Goal: Transaction & Acquisition: Book appointment/travel/reservation

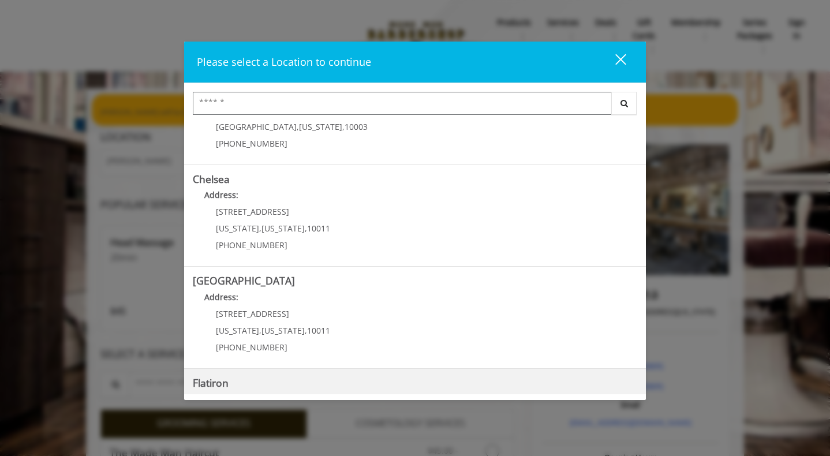
scroll to position [236, 0]
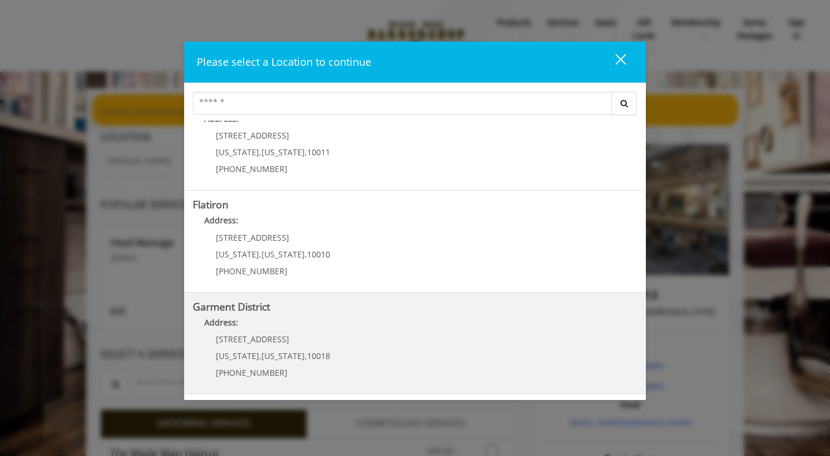
click at [320, 331] on District "Address:" at bounding box center [415, 325] width 444 height 18
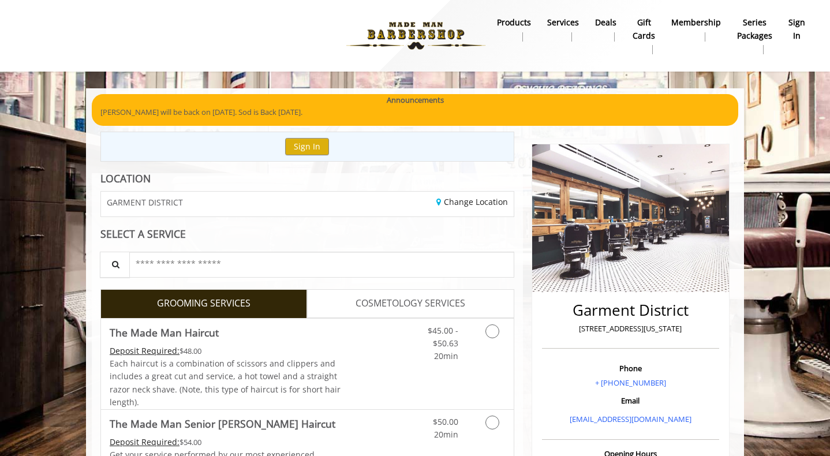
click at [792, 33] on b "sign in" at bounding box center [796, 29] width 17 height 26
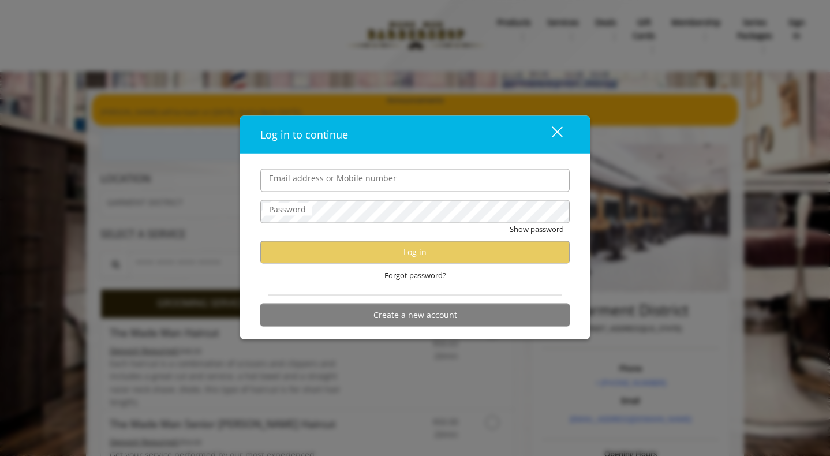
click at [267, 209] on label "Password" at bounding box center [287, 209] width 48 height 13
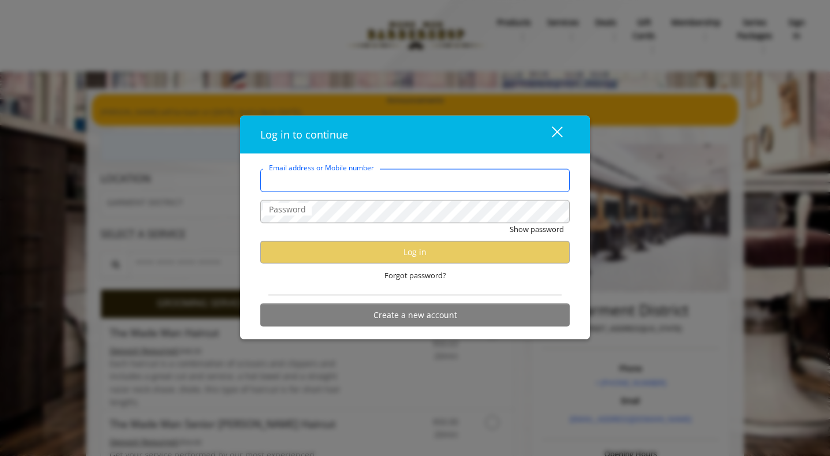
click at [290, 188] on input "Email address or Mobile number" at bounding box center [414, 179] width 309 height 23
type input "**********"
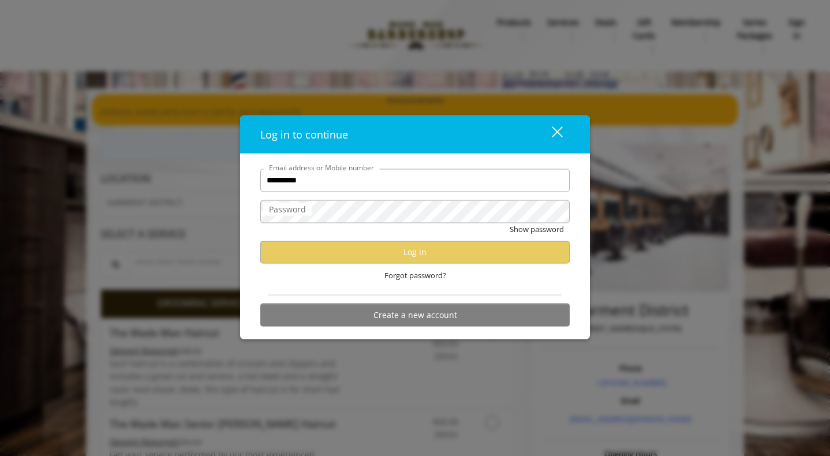
click at [306, 215] on label "Password" at bounding box center [287, 209] width 48 height 13
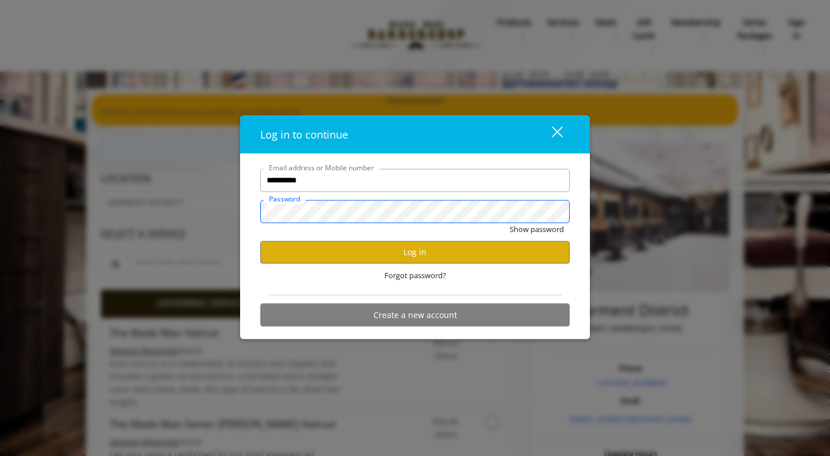
click at [509, 223] on button "Show password" at bounding box center [536, 229] width 54 height 12
click at [354, 245] on button "Log in" at bounding box center [414, 252] width 309 height 23
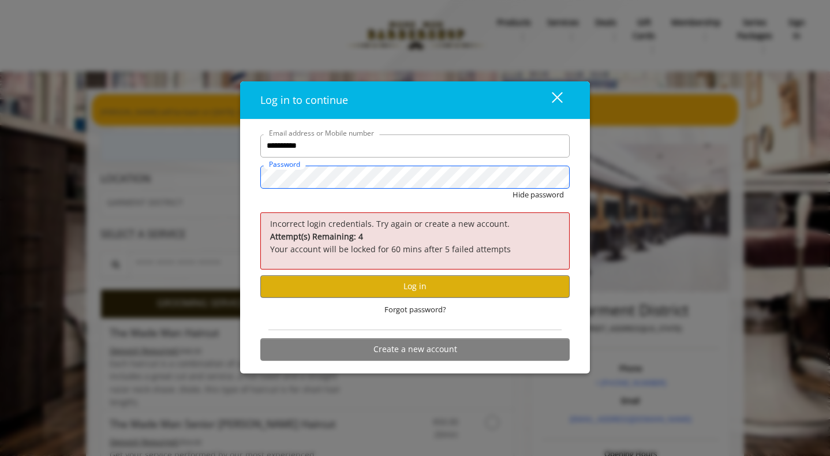
click at [512, 189] on button "Hide password" at bounding box center [537, 195] width 51 height 12
click at [428, 287] on button "Log in" at bounding box center [414, 286] width 309 height 23
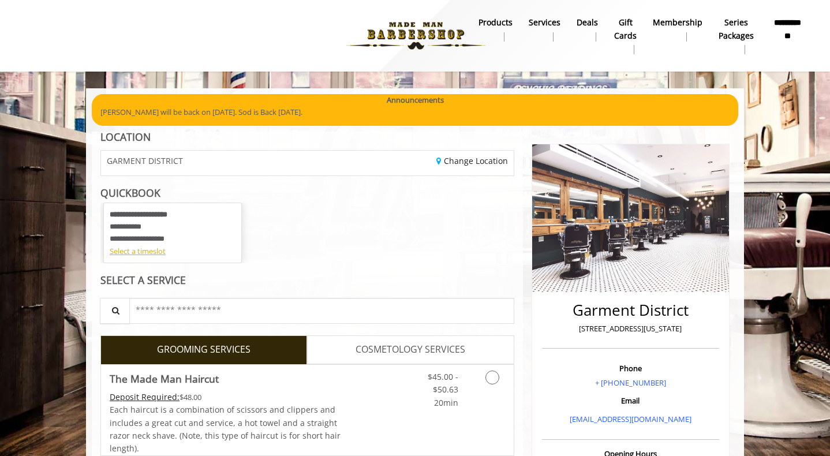
scroll to position [58, 0]
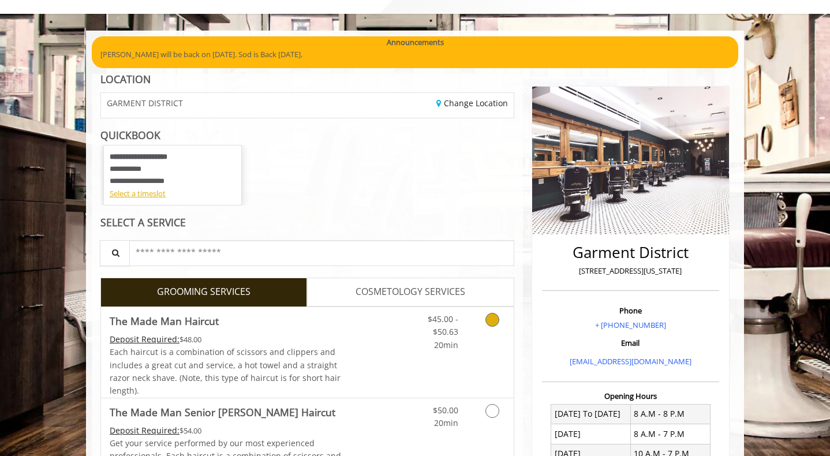
click at [389, 334] on link "Discounted Price" at bounding box center [376, 352] width 69 height 91
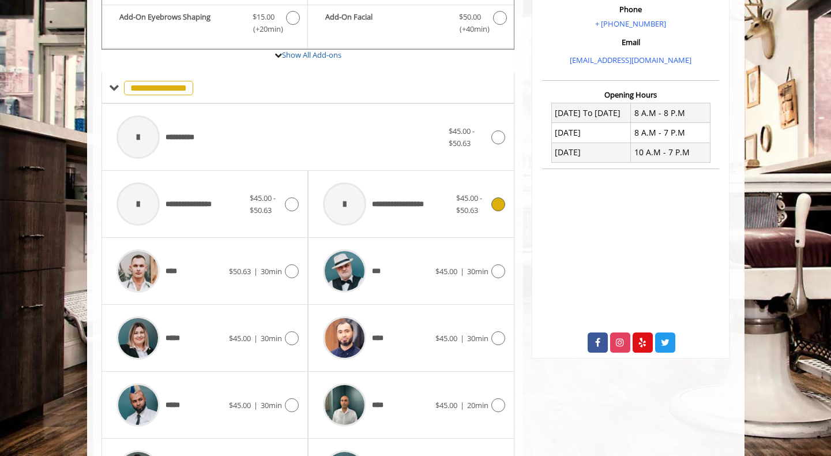
scroll to position [417, 0]
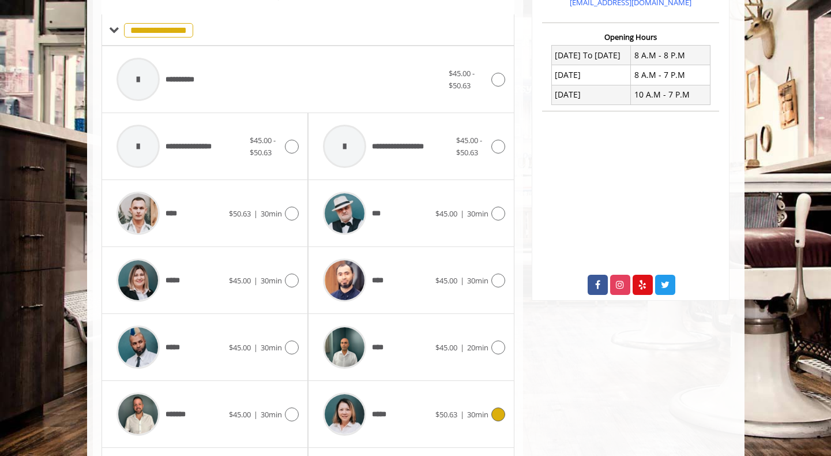
click at [392, 415] on div "*****" at bounding box center [376, 414] width 118 height 55
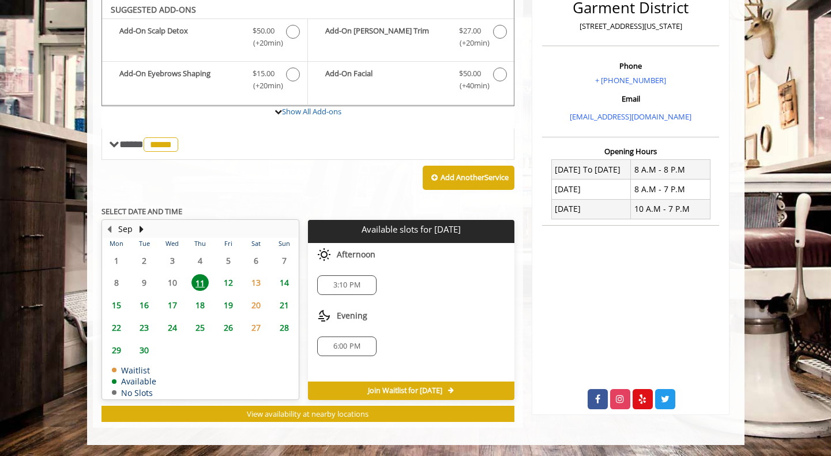
scroll to position [302, 0]
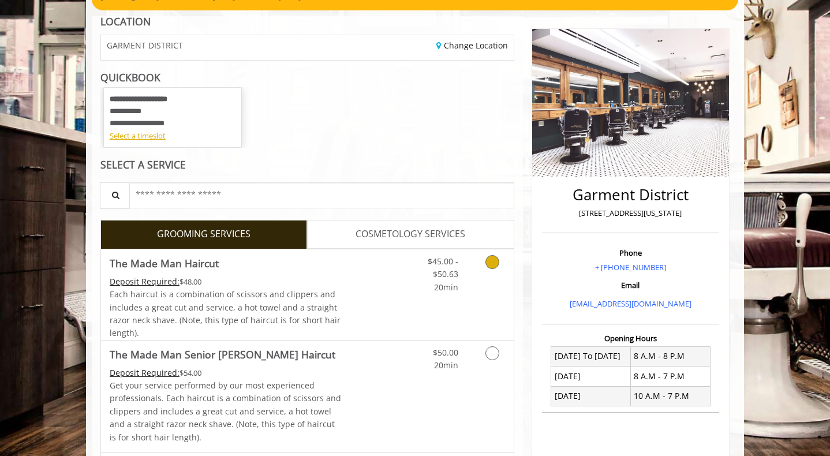
click at [339, 273] on link "The Made Man Haircut Deposit Required: $48.00 Each haircut is a combination of …" at bounding box center [226, 294] width 232 height 91
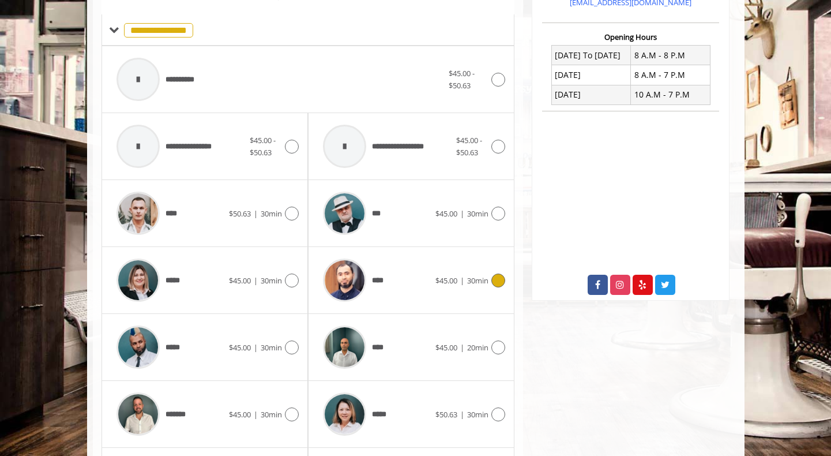
scroll to position [474, 0]
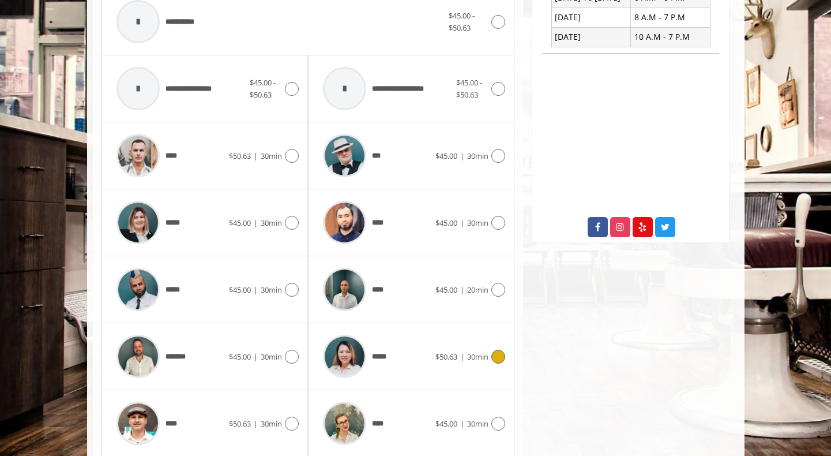
click at [422, 344] on div "*****" at bounding box center [376, 356] width 118 height 55
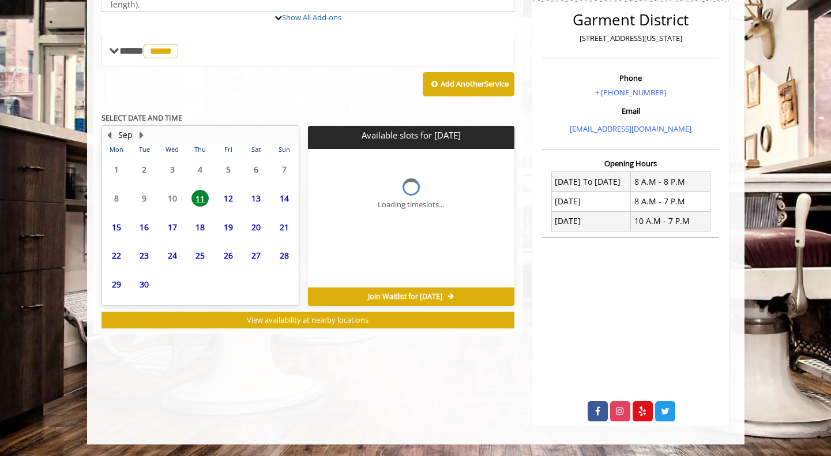
scroll to position [303, 0]
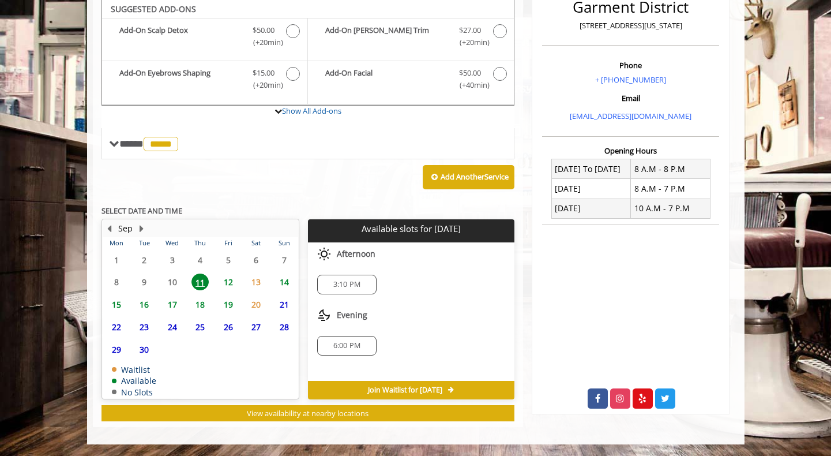
click at [366, 291] on div "3:10 PM" at bounding box center [346, 285] width 59 height 20
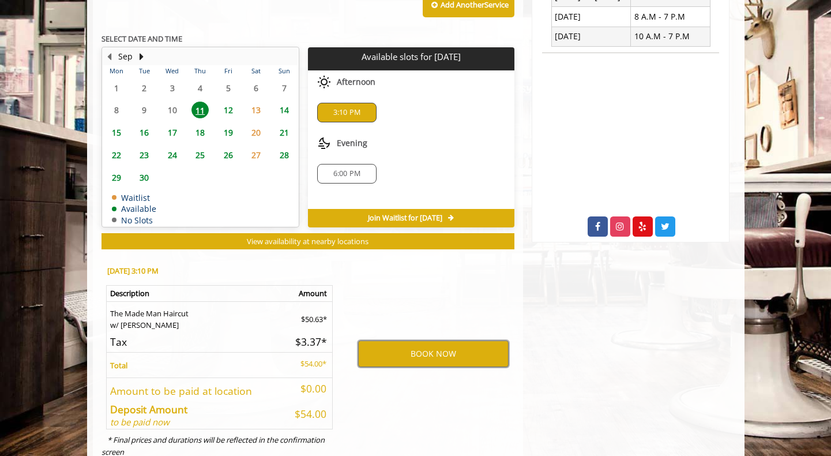
scroll to position [512, 0]
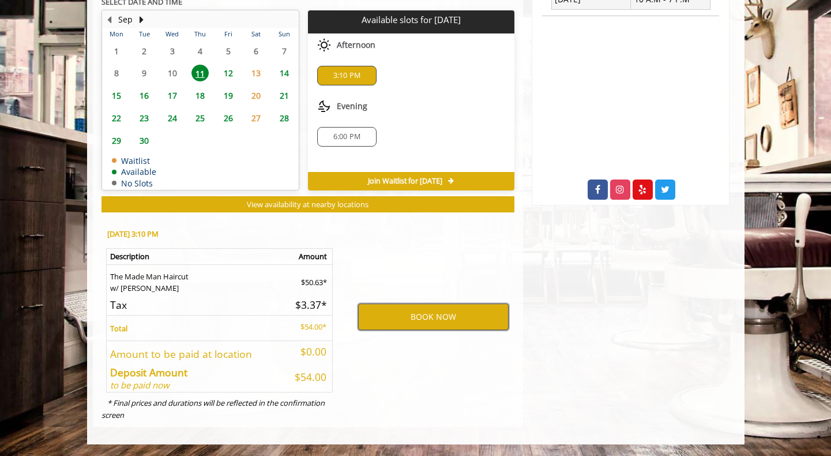
click at [419, 308] on button "BOOK NOW" at bounding box center [433, 316] width 151 height 27
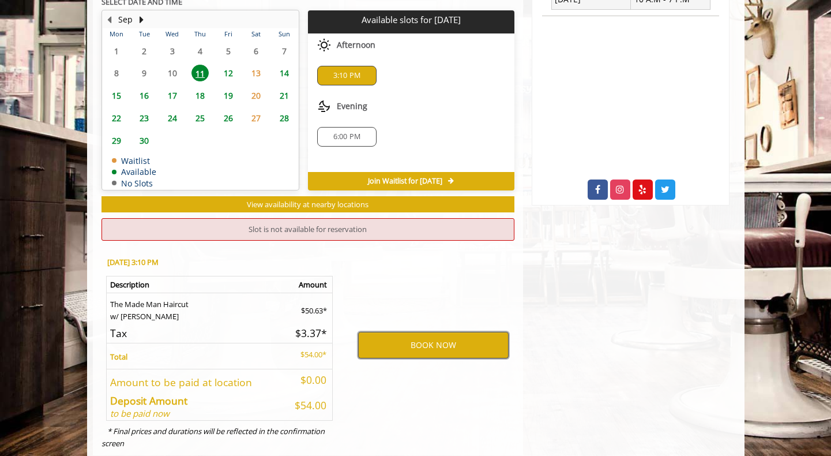
click at [439, 346] on button "BOOK NOW" at bounding box center [433, 345] width 151 height 27
